Goal: Task Accomplishment & Management: Use online tool/utility

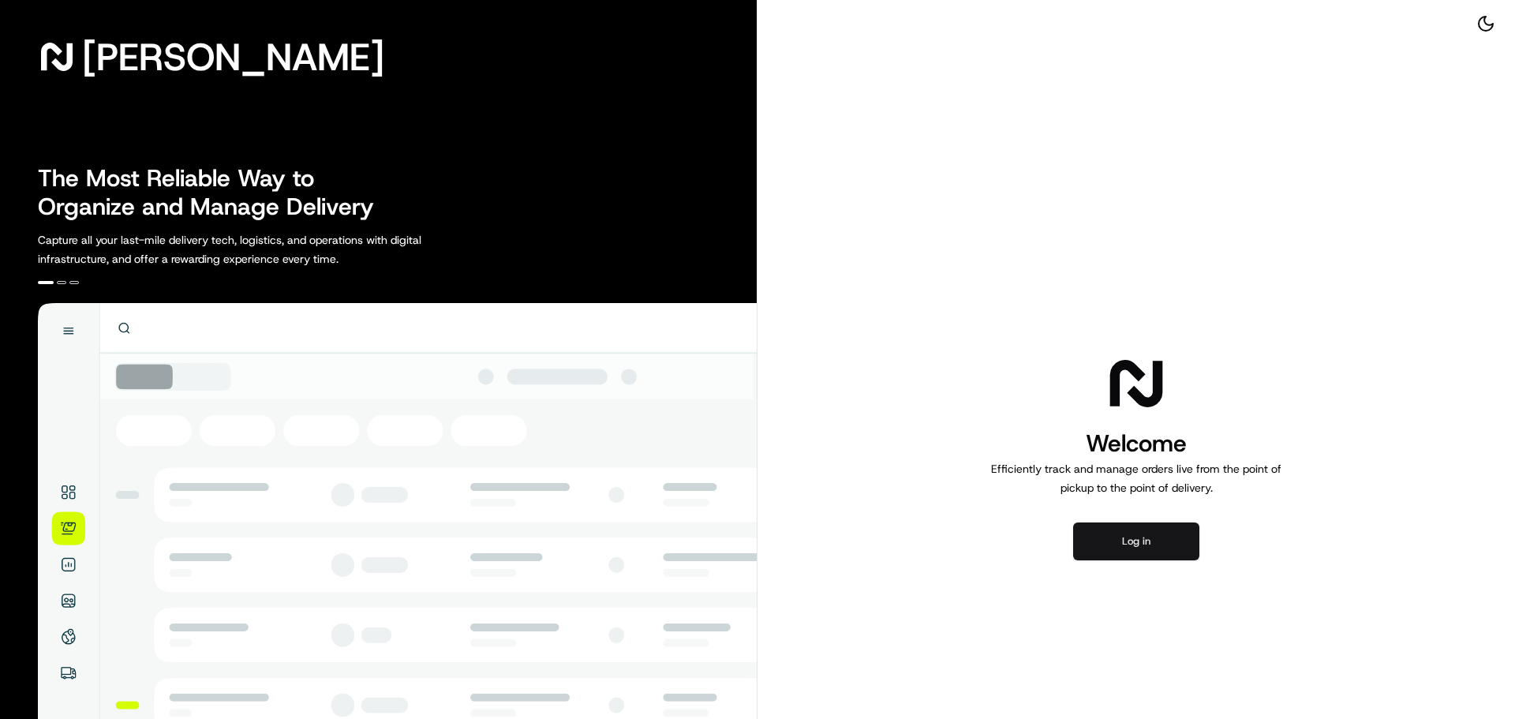
click at [1117, 524] on button "Log in" at bounding box center [1136, 541] width 126 height 38
